Goal: Task Accomplishment & Management: Complete application form

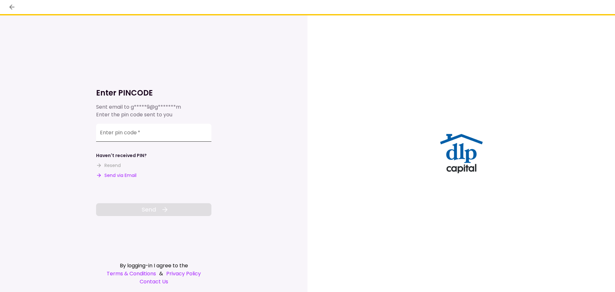
click at [180, 137] on input "Enter pin code   *" at bounding box center [153, 133] width 115 height 18
click at [182, 138] on input "Enter pin code   *" at bounding box center [153, 133] width 115 height 18
click at [142, 132] on input "Enter pin code   *" at bounding box center [153, 133] width 115 height 18
paste input "******"
type input "******"
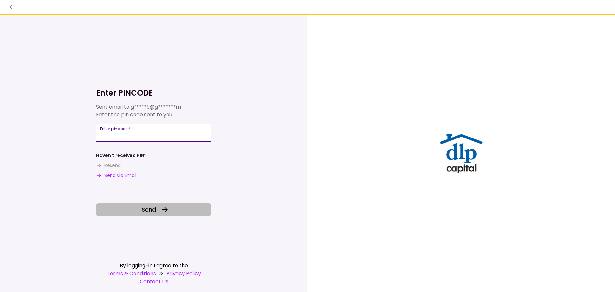
click at [161, 215] on button "Send" at bounding box center [153, 209] width 115 height 13
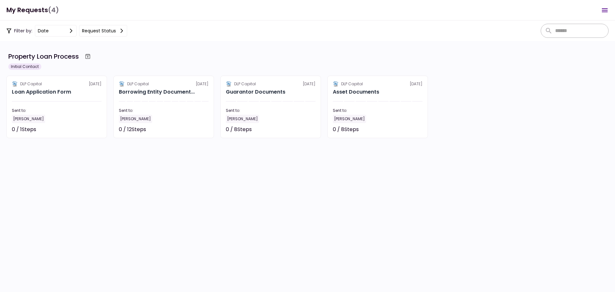
click at [177, 33] on div "Filter by: date Request status" at bounding box center [307, 31] width 615 height 21
click at [168, 48] on section "Property Loan Process Initial Contact DLP Capital [DATE] Loan Application Form …" at bounding box center [307, 166] width 615 height 251
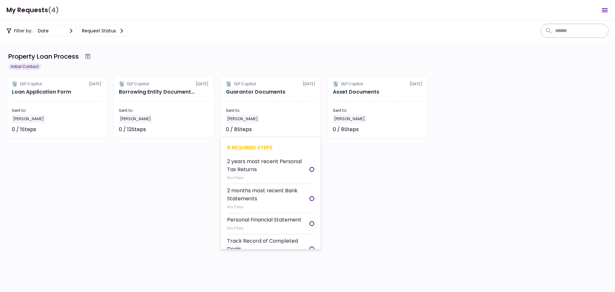
click at [250, 103] on section "DLP Capital [DATE] Guarantor Documents Sent to: [PERSON_NAME] 0 / 8 Steps Not s…" at bounding box center [270, 107] width 101 height 62
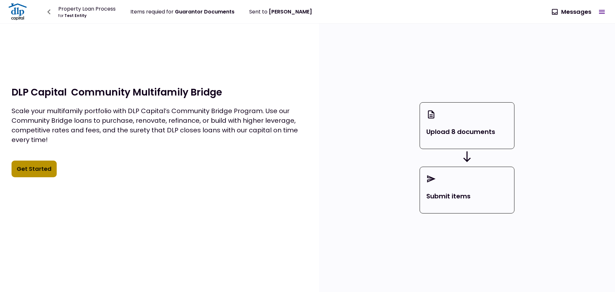
click at [38, 172] on button "Get Started" at bounding box center [34, 169] width 45 height 17
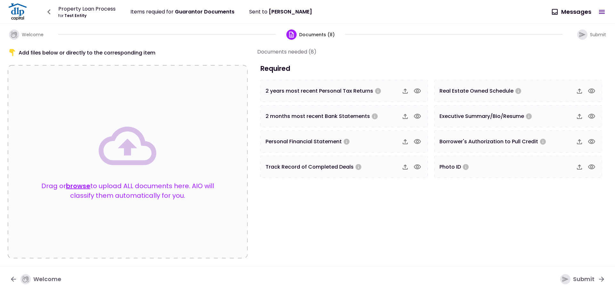
click at [317, 94] on span "2 years most recent Personal Tax Returns" at bounding box center [320, 90] width 108 height 7
click at [405, 94] on icon "button" at bounding box center [405, 91] width 8 height 8
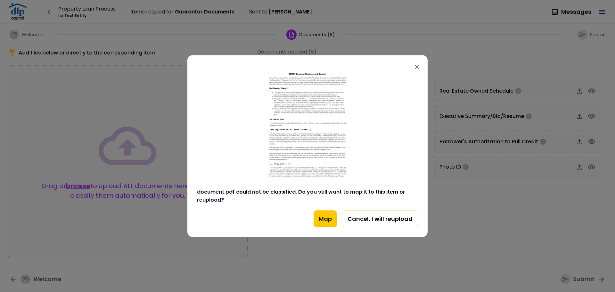
click at [322, 223] on button "Map" at bounding box center [325, 218] width 23 height 17
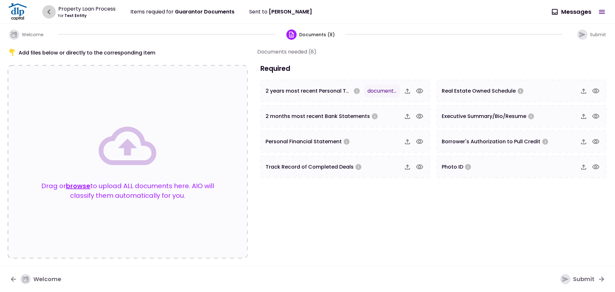
click at [54, 11] on icon "button" at bounding box center [49, 12] width 10 height 10
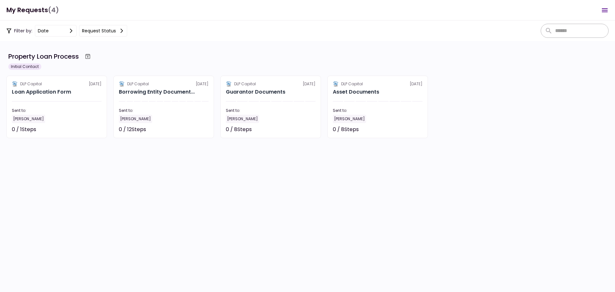
click at [600, 14] on button "Open menu" at bounding box center [604, 10] width 15 height 15
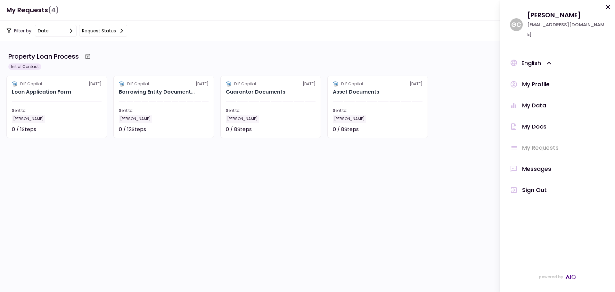
click at [543, 122] on div "My Docs" at bounding box center [534, 127] width 24 height 10
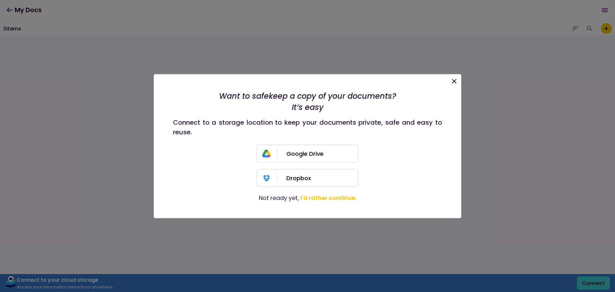
click at [458, 80] on icon at bounding box center [454, 81] width 8 height 8
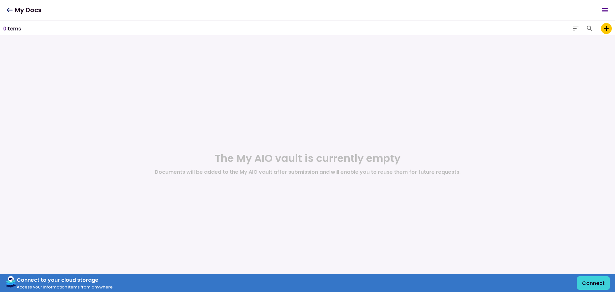
click at [11, 13] on h1 "My Docs" at bounding box center [23, 10] width 35 height 13
click at [11, 10] on icon at bounding box center [10, 10] width 6 height 4
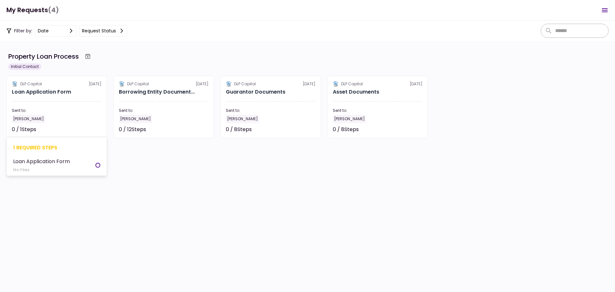
scroll to position [114, 0]
click at [50, 100] on section "DLP Capital [DATE] Loan Application Form Sent to: [PERSON_NAME] 0 / 1 Steps Not…" at bounding box center [56, 107] width 101 height 62
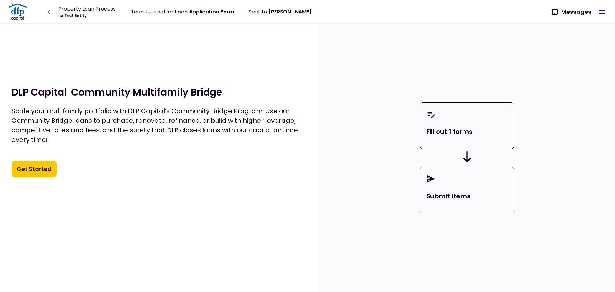
click at [52, 163] on button "Get Started" at bounding box center [34, 169] width 45 height 17
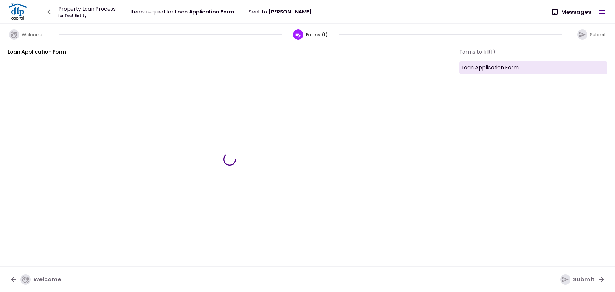
type input "***"
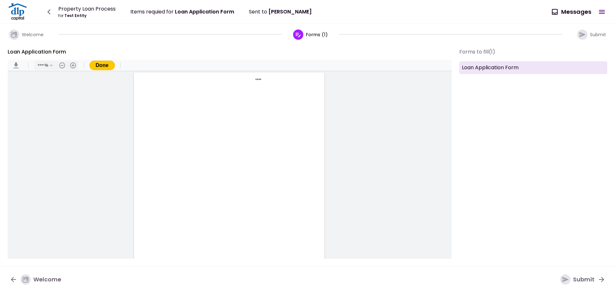
scroll to position [0, 0]
click at [196, 144] on input "Document Content" at bounding box center [204, 142] width 37 height 6
click at [186, 142] on input "Document Content" at bounding box center [204, 142] width 37 height 6
type input "*********"
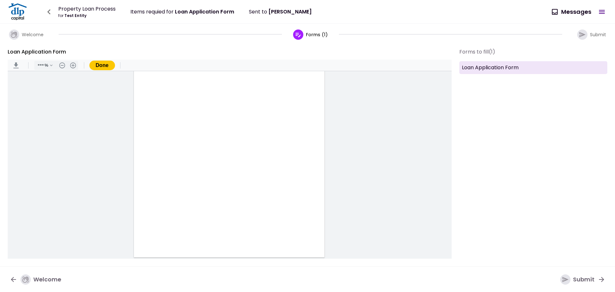
click at [584, 277] on div "Submit" at bounding box center [577, 279] width 34 height 10
click at [108, 65] on button "Done" at bounding box center [102, 66] width 26 height 10
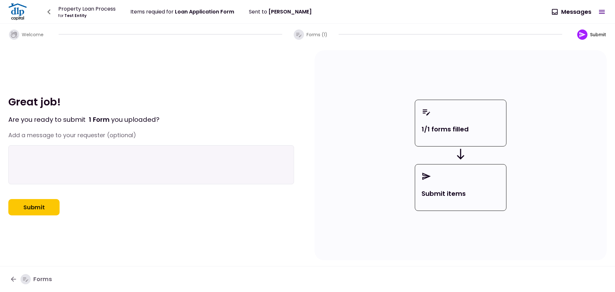
click at [456, 182] on div "Submit items" at bounding box center [460, 187] width 91 height 47
click at [45, 212] on button "Submit" at bounding box center [33, 207] width 51 height 17
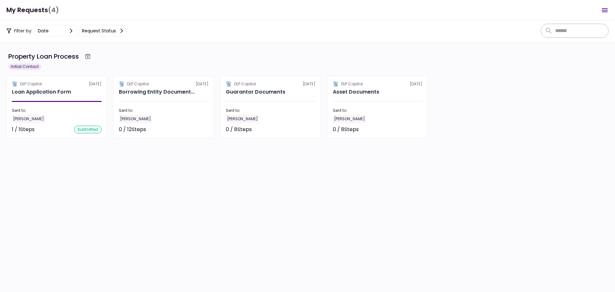
click at [133, 186] on section "Property Loan Process Initial Contact DLP Capital [DATE] Loan Application Form …" at bounding box center [307, 166] width 615 height 251
click at [151, 178] on section "Property Loan Process Initial Contact DLP Capital [DATE] Loan Application Form …" at bounding box center [307, 166] width 615 height 251
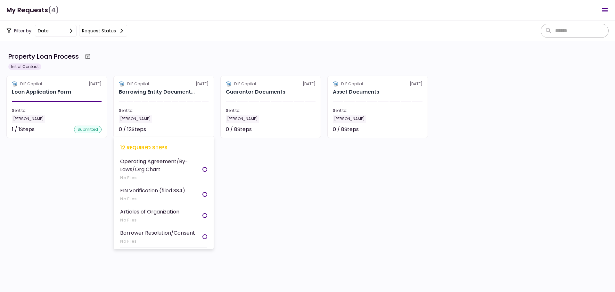
click at [210, 162] on div "12 required steps Operating Agreement/By-Laws/Org Chart No Files EIN Verificati…" at bounding box center [164, 193] width 100 height 112
